Goal: Transaction & Acquisition: Download file/media

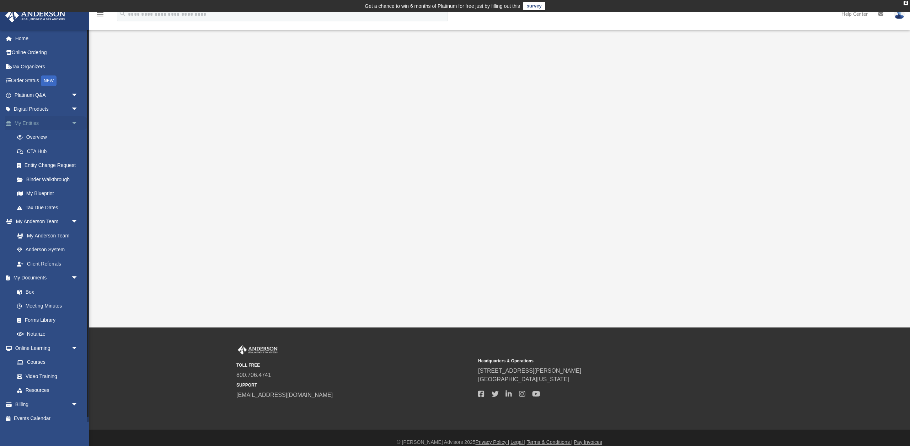
click at [35, 120] on link "My Entities arrow_drop_down" at bounding box center [47, 123] width 84 height 14
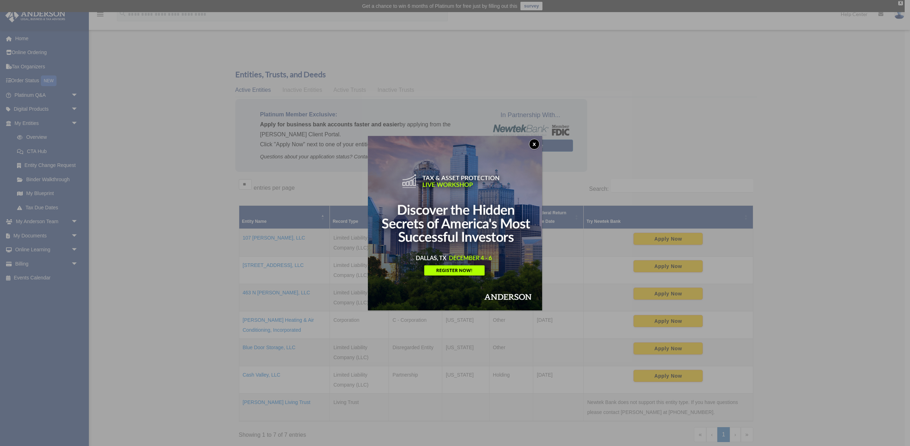
click at [536, 140] on button "x" at bounding box center [534, 144] width 11 height 11
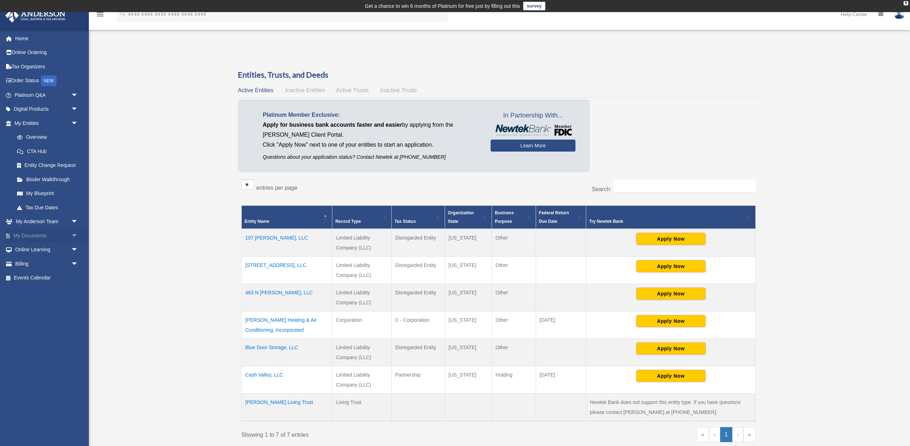
click at [30, 234] on link "My Documents arrow_drop_down" at bounding box center [47, 235] width 84 height 14
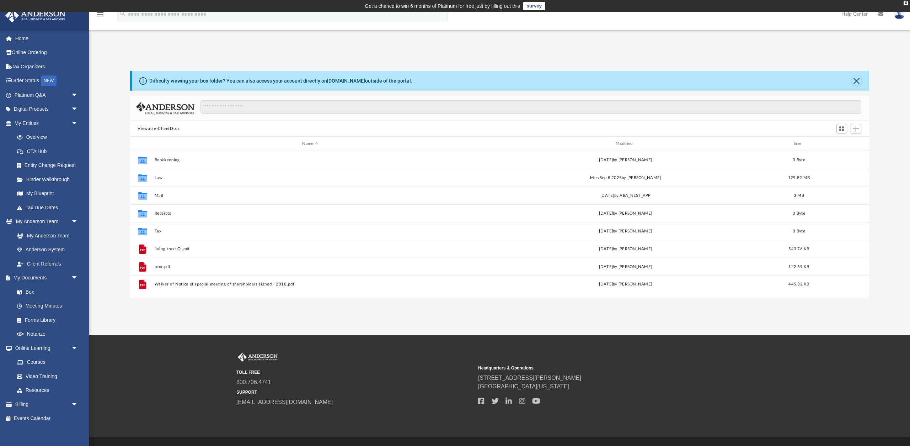
scroll to position [161, 739]
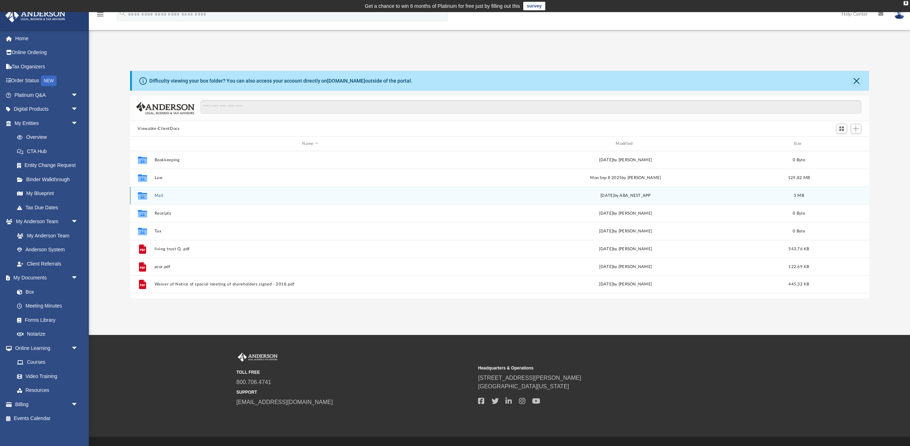
click at [153, 193] on div "Collaborated Folder Mail Thu Sep 18 2025 by ABA_NEST_APP 3 MB" at bounding box center [499, 195] width 739 height 18
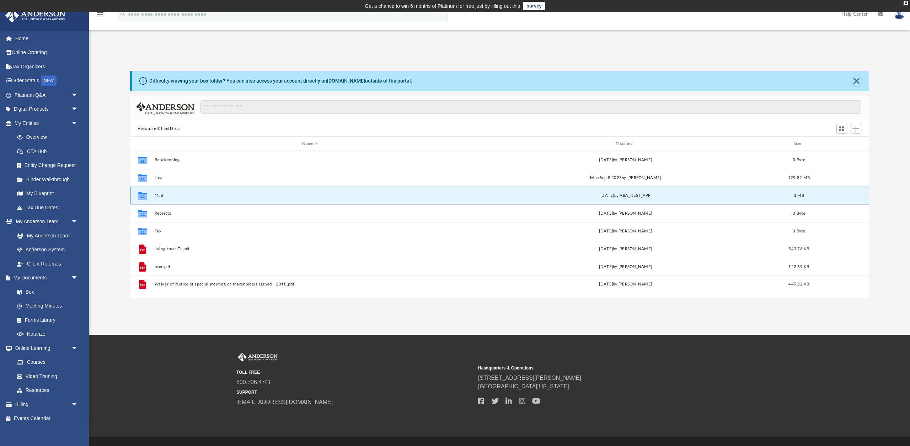
click at [159, 195] on button "Mail" at bounding box center [310, 195] width 312 height 5
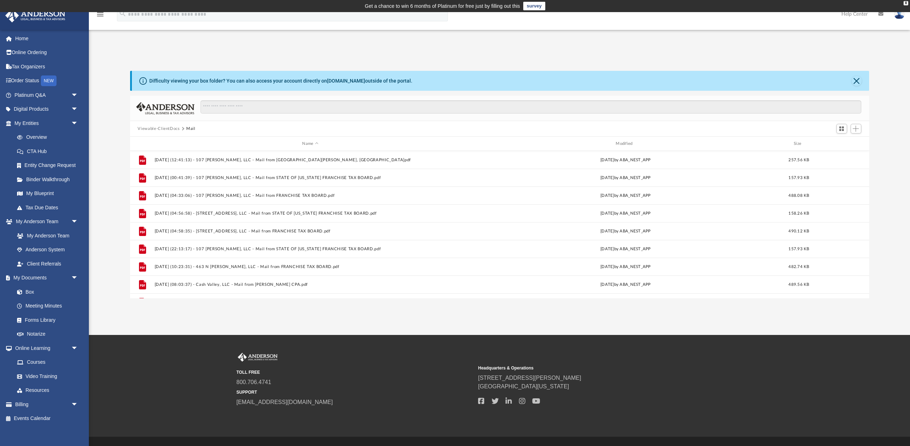
scroll to position [30, 0]
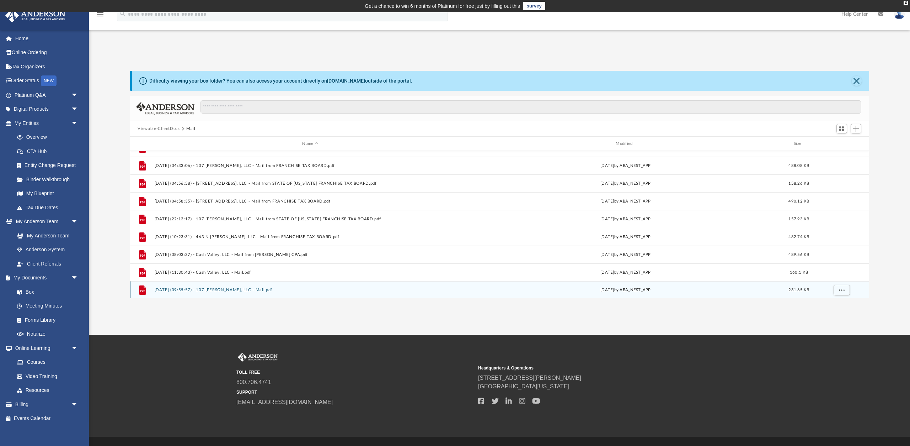
click at [179, 288] on button "2025.09.18 (09:55:57) - 107 McNally, LLC - Mail.pdf" at bounding box center [310, 289] width 312 height 5
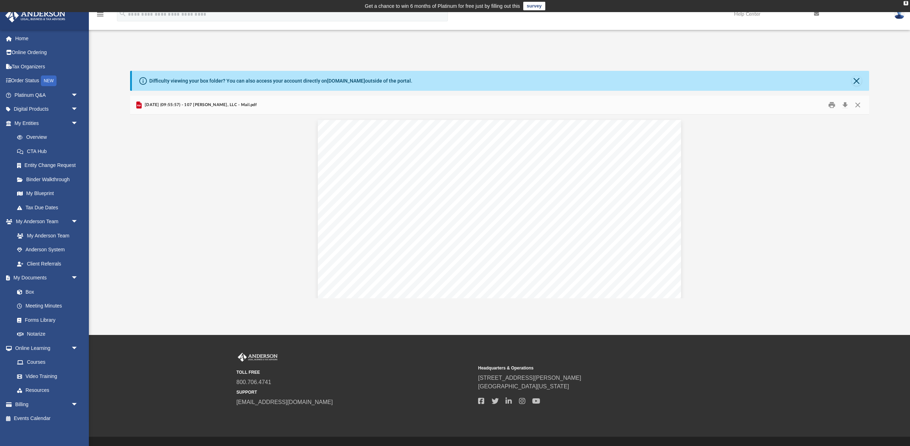
scroll to position [16, 0]
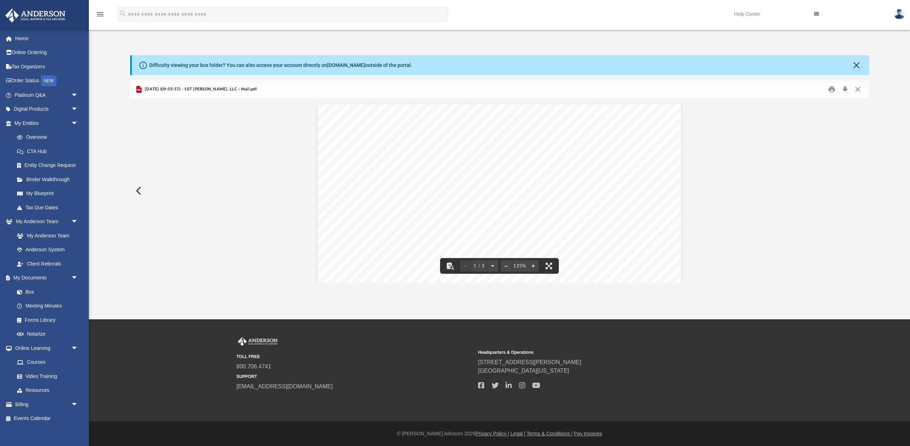
click at [609, 246] on div "Page 1" at bounding box center [499, 337] width 363 height 467
